Goal: Find specific page/section: Find specific page/section

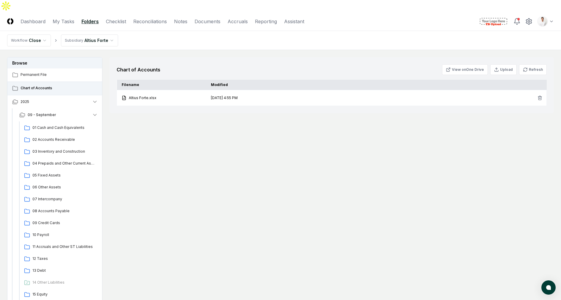
click at [303, 50] on main "Browse Permanent File Chart of Accounts 2025 [DATE] Cash and Cash Equivalents 0…" at bounding box center [280, 181] width 561 height 262
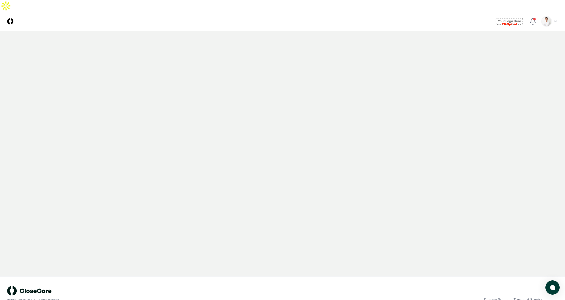
click at [301, 38] on main at bounding box center [282, 153] width 565 height 245
click at [169, 12] on header "CloseCore Toggle navigation menu Toggle user menu" at bounding box center [282, 21] width 565 height 19
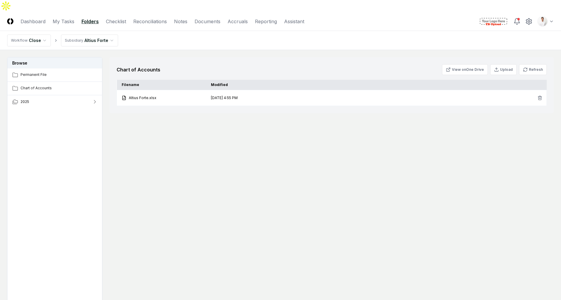
click at [543, 12] on html "CloseCore Dashboard My Tasks Folders Checklist Reconciliations Notes Documents …" at bounding box center [280, 173] width 561 height 347
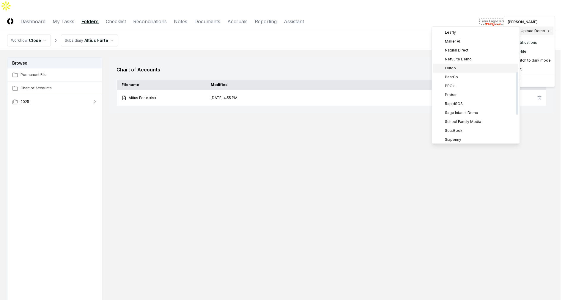
scroll to position [92, 0]
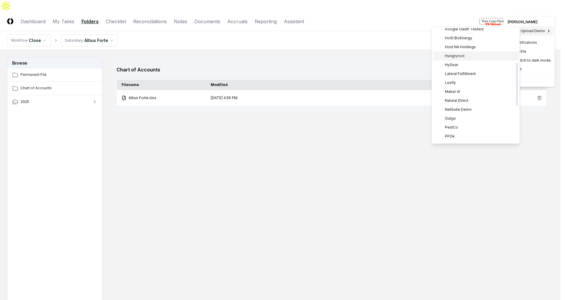
click at [462, 54] on span "Hungryroot" at bounding box center [455, 55] width 20 height 5
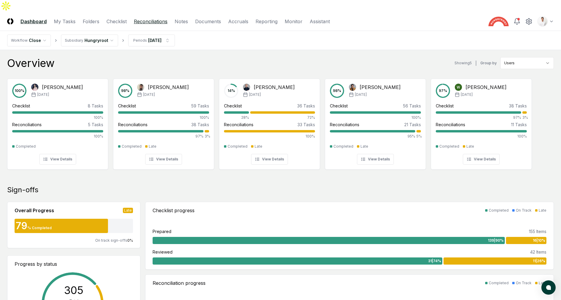
click at [148, 18] on link "Reconciliations" at bounding box center [151, 21] width 34 height 7
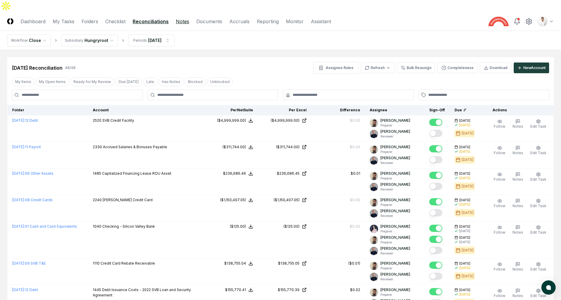
click at [182, 18] on link "Notes" at bounding box center [182, 21] width 13 height 7
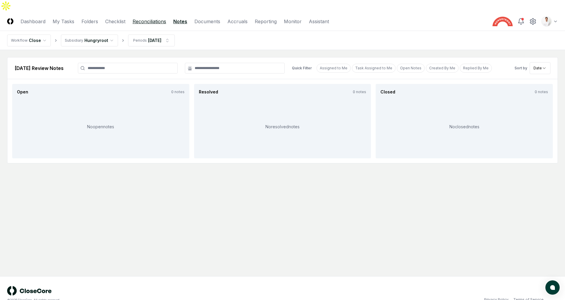
click at [160, 18] on link "Reconciliations" at bounding box center [150, 21] width 34 height 7
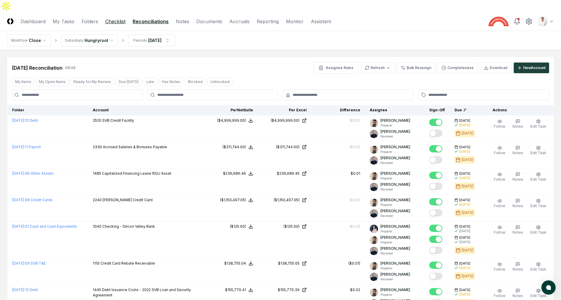
click at [120, 18] on link "Checklist" at bounding box center [115, 21] width 20 height 7
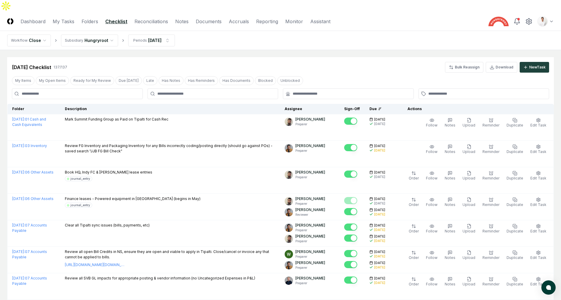
click at [300, 38] on nav "Workflow Close Subsidiary Hungryroot Periods Aug 2025" at bounding box center [280, 40] width 561 height 19
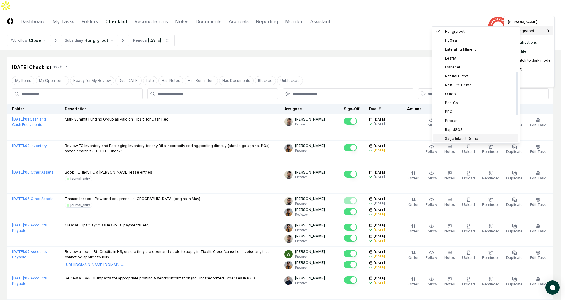
scroll to position [118, 0]
click at [465, 136] on span "Sage Intacct Demo" at bounding box center [461, 137] width 33 height 5
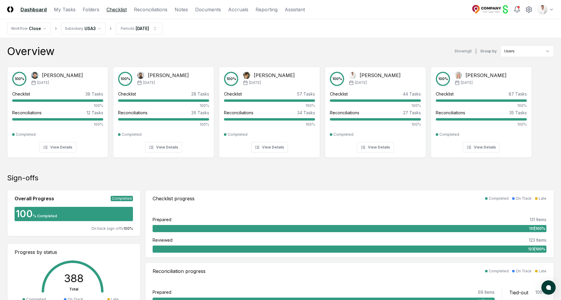
click at [116, 8] on link "Checklist" at bounding box center [116, 9] width 20 height 7
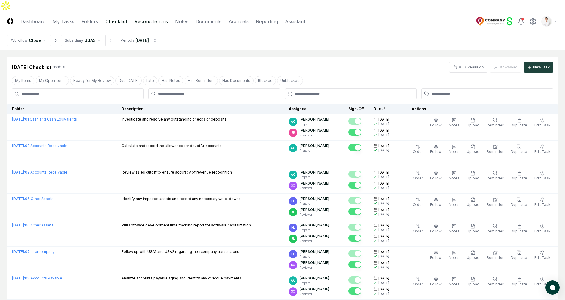
click at [156, 18] on link "Reconciliations" at bounding box center [151, 21] width 34 height 7
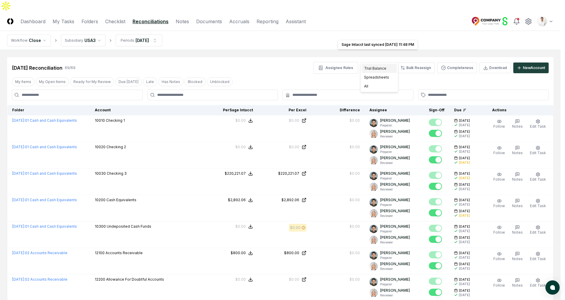
click at [374, 70] on div "Trial Balance" at bounding box center [379, 68] width 35 height 9
